Goal: Information Seeking & Learning: Learn about a topic

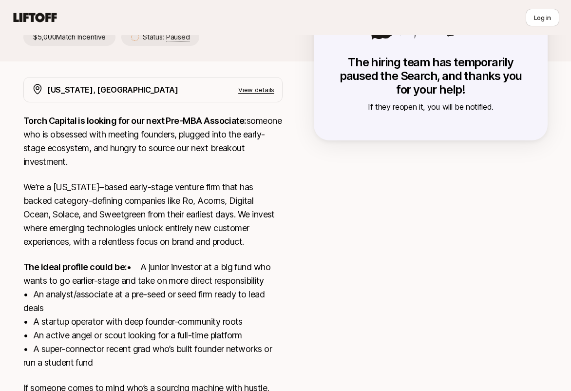
scroll to position [148, 0]
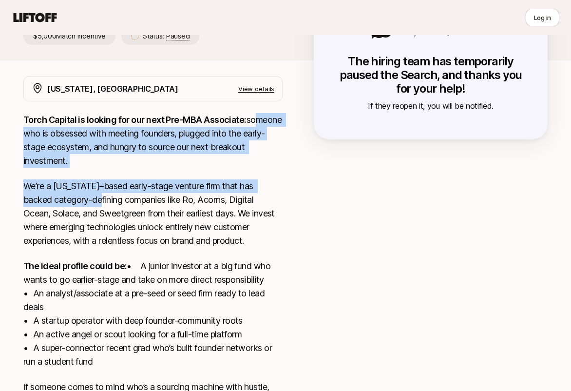
drag, startPoint x: 28, startPoint y: 133, endPoint x: 79, endPoint y: 200, distance: 84.9
click at [79, 200] on div "Torch Capital is looking for our next Pre-MBA Associate: someone who is obsesse…" at bounding box center [152, 266] width 259 height 306
click at [79, 200] on p "We’re a [US_STATE]–based early-stage venture firm that has backed category-defi…" at bounding box center [152, 213] width 259 height 68
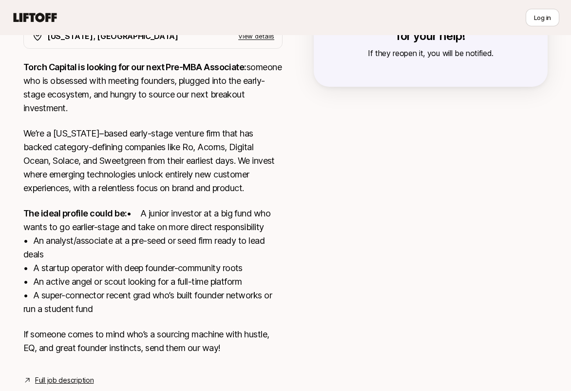
scroll to position [241, 0]
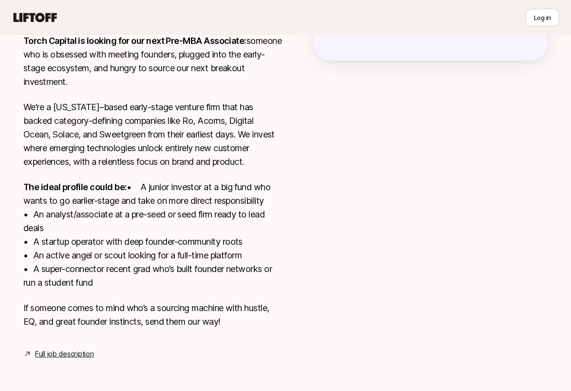
drag, startPoint x: 124, startPoint y: 282, endPoint x: 31, endPoint y: 257, distance: 96.5
click at [30, 257] on p "The ideal profile could be: • A junior investor at a big fund who wants to go e…" at bounding box center [152, 234] width 259 height 109
click at [31, 257] on p "The ideal profile could be: • A junior investor at a big fund who wants to go e…" at bounding box center [152, 234] width 259 height 109
click at [47, 353] on link "Full job description" at bounding box center [64, 354] width 58 height 12
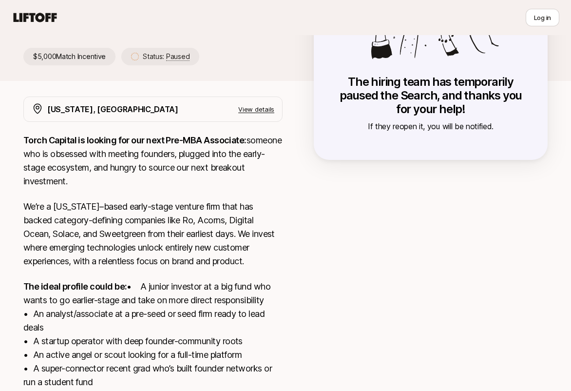
scroll to position [128, 0]
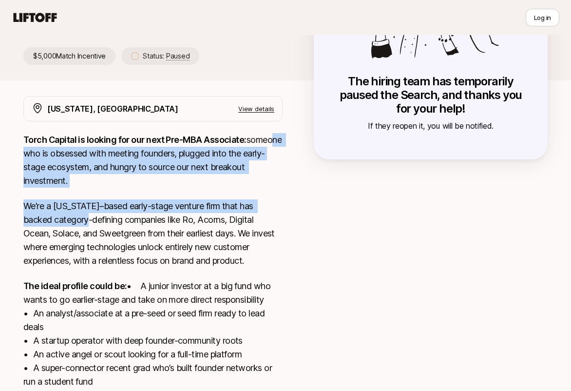
drag, startPoint x: 45, startPoint y: 154, endPoint x: 71, endPoint y: 225, distance: 75.4
click at [69, 225] on div "Torch Capital is looking for our next Pre-MBA Associate: someone who is obsesse…" at bounding box center [152, 286] width 259 height 306
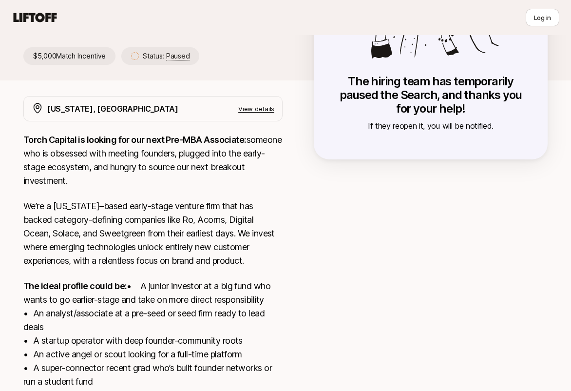
click at [71, 225] on p "We’re a [US_STATE]–based early-stage venture firm that has backed category-defi…" at bounding box center [152, 233] width 259 height 68
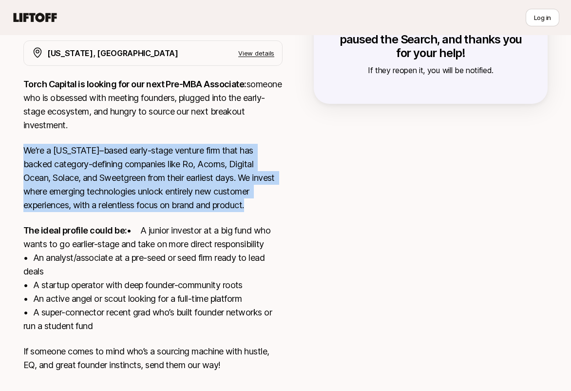
drag, startPoint x: 18, startPoint y: 146, endPoint x: 55, endPoint y: 221, distance: 83.9
click at [55, 221] on div "[US_STATE], [GEOGRAPHIC_DATA] View details Torch Capital is looking for our nex…" at bounding box center [286, 221] width 548 height 363
click at [55, 221] on div "Torch Capital is looking for our next Pre-MBA Associate: someone who is obsesse…" at bounding box center [152, 230] width 259 height 306
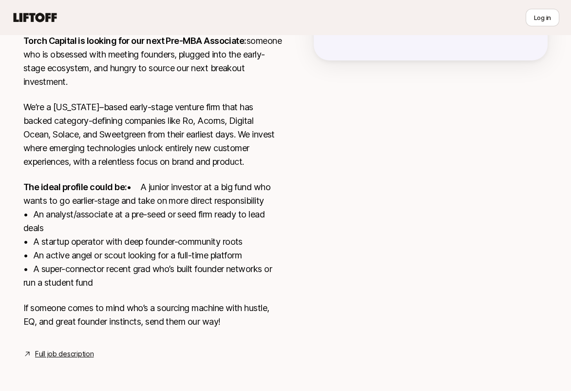
scroll to position [231, 0]
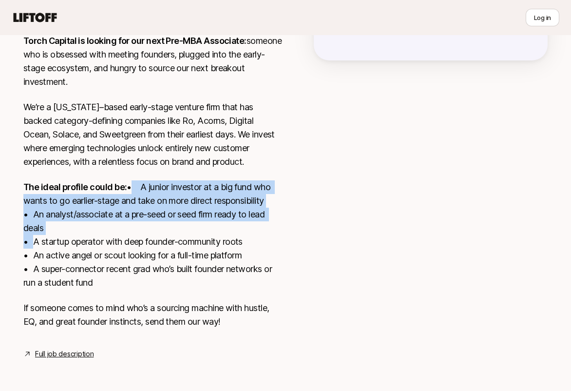
drag, startPoint x: 23, startPoint y: 196, endPoint x: 28, endPoint y: 246, distance: 49.5
click at [28, 246] on div "[US_STATE], [GEOGRAPHIC_DATA] View details Torch Capital is looking for our nex…" at bounding box center [286, 178] width 548 height 363
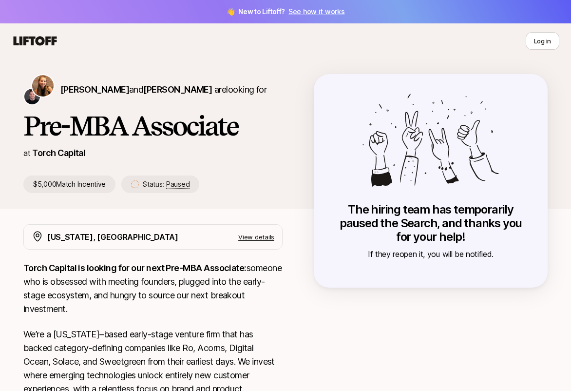
click at [151, 232] on div "[US_STATE], [GEOGRAPHIC_DATA] View details" at bounding box center [160, 237] width 227 height 13
click at [255, 236] on p "View details" at bounding box center [256, 237] width 36 height 10
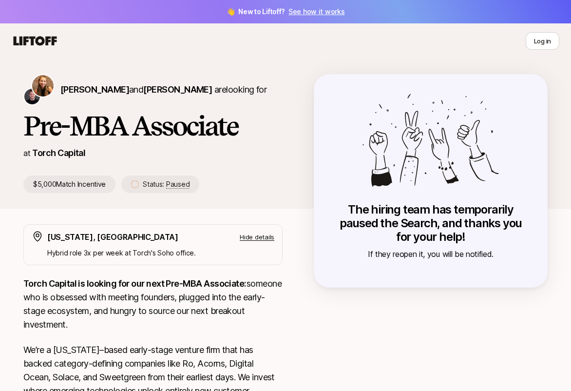
click at [255, 236] on p "Hide details" at bounding box center [257, 237] width 35 height 10
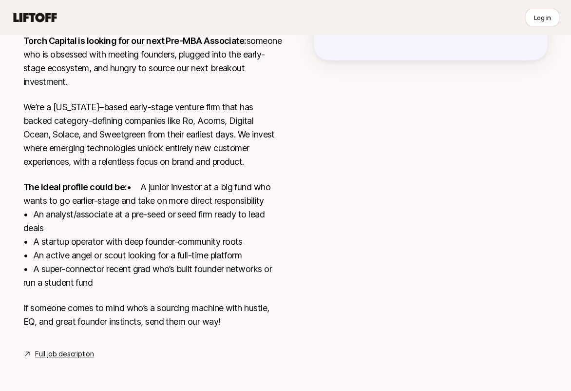
scroll to position [241, 0]
click at [57, 351] on link "Full job description" at bounding box center [64, 354] width 58 height 12
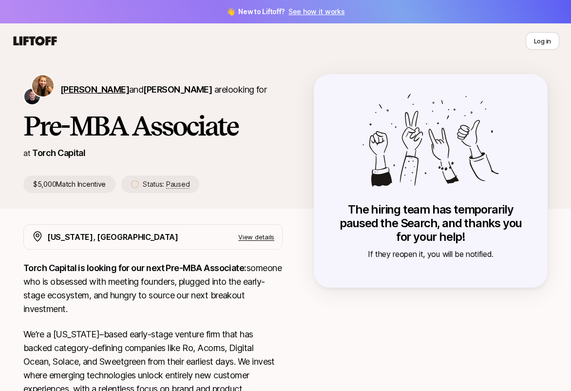
click at [79, 90] on span "[PERSON_NAME]" at bounding box center [94, 89] width 69 height 10
